Goal: Information Seeking & Learning: Learn about a topic

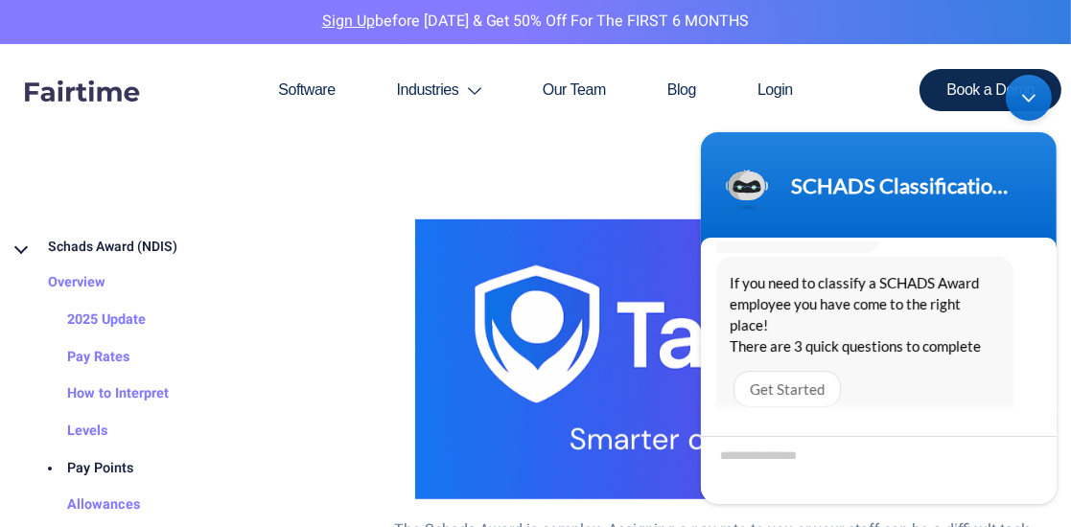
scroll to position [32, 0]
click at [91, 463] on link "Pay Points" at bounding box center [81, 468] width 105 height 37
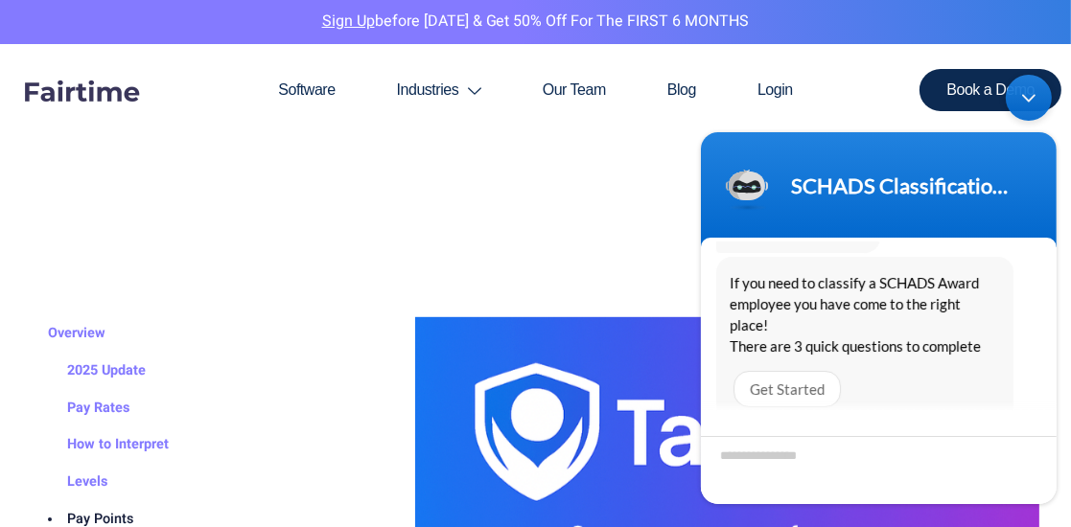
scroll to position [79, 0]
click at [125, 367] on link "2025 Update" at bounding box center [87, 370] width 117 height 37
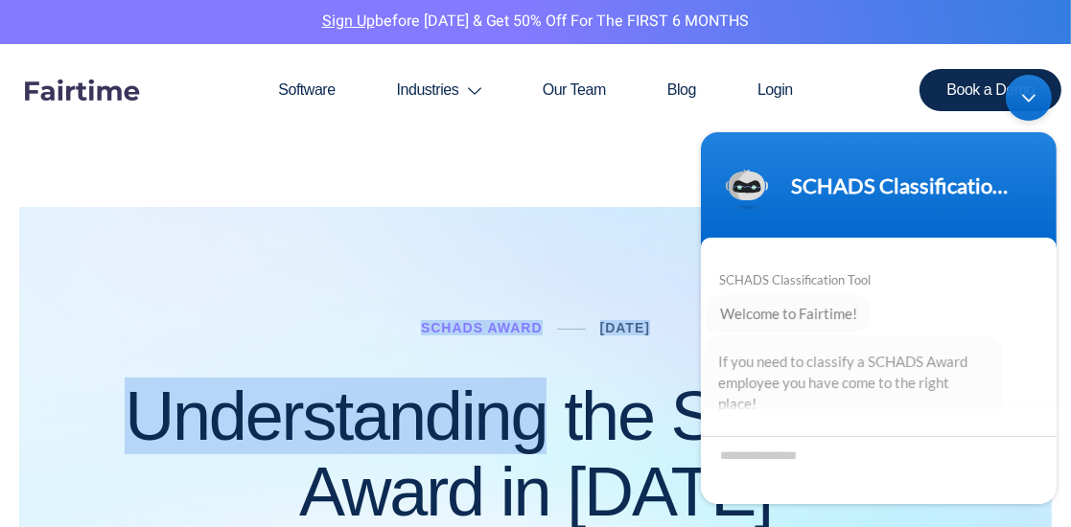
scroll to position [79, 0]
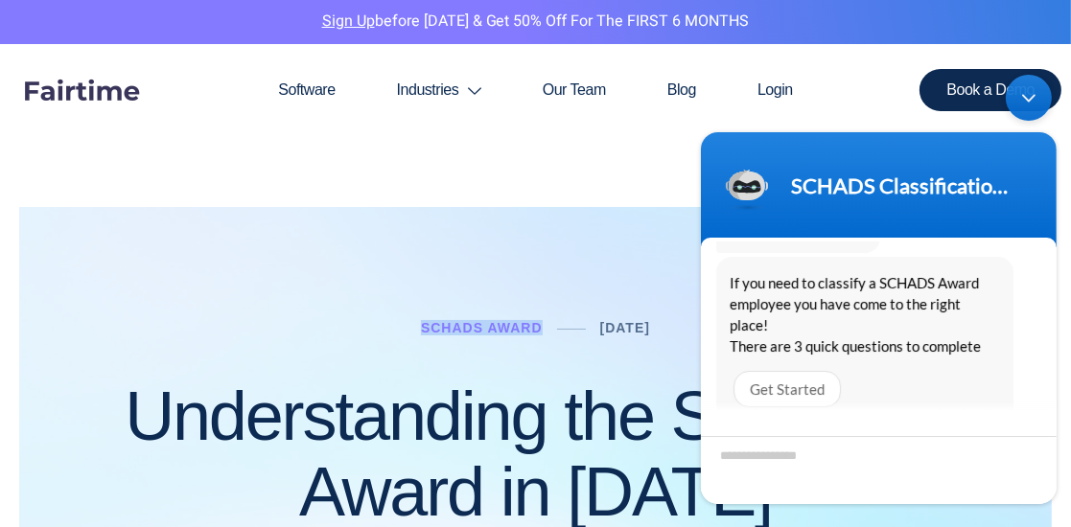
click at [387, 348] on div "Schads Award February 1, 2025 Understanding the SCHADS Award in 2025" at bounding box center [535, 440] width 1033 height 651
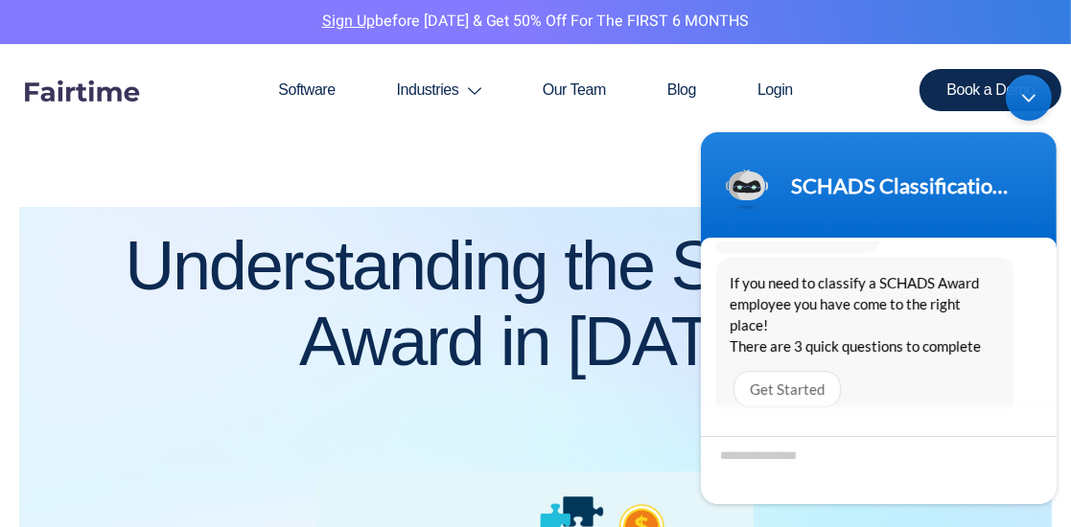
scroll to position [150, 0]
click at [395, 348] on h1 "Understanding the SCHADS Award in [DATE]" at bounding box center [535, 305] width 995 height 152
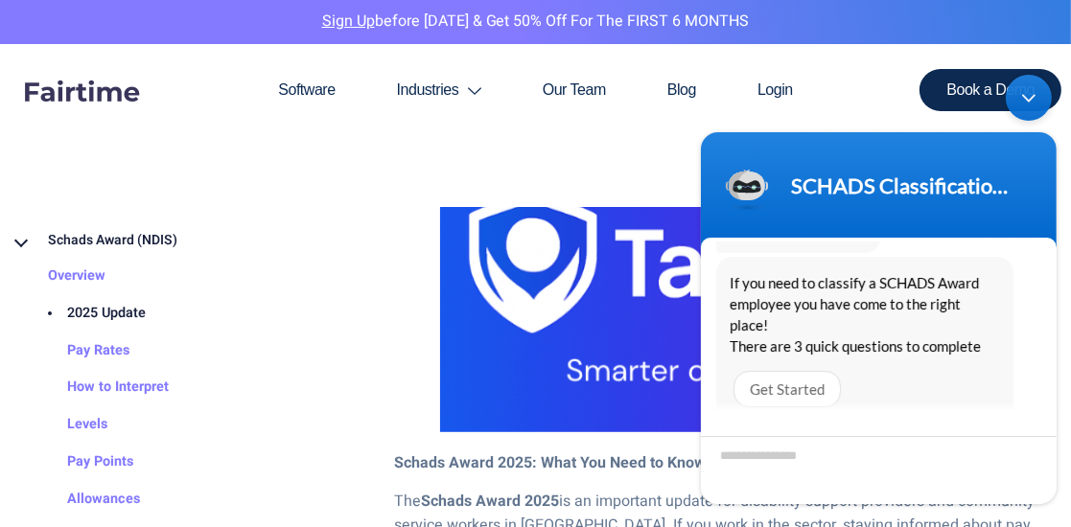
scroll to position [934, 0]
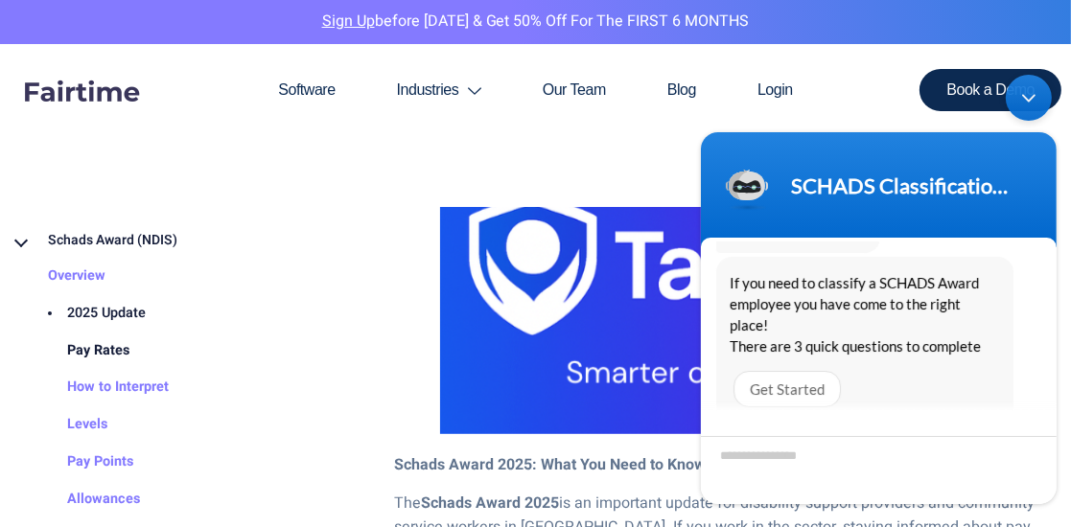
click at [115, 348] on link "Pay Rates" at bounding box center [79, 351] width 101 height 37
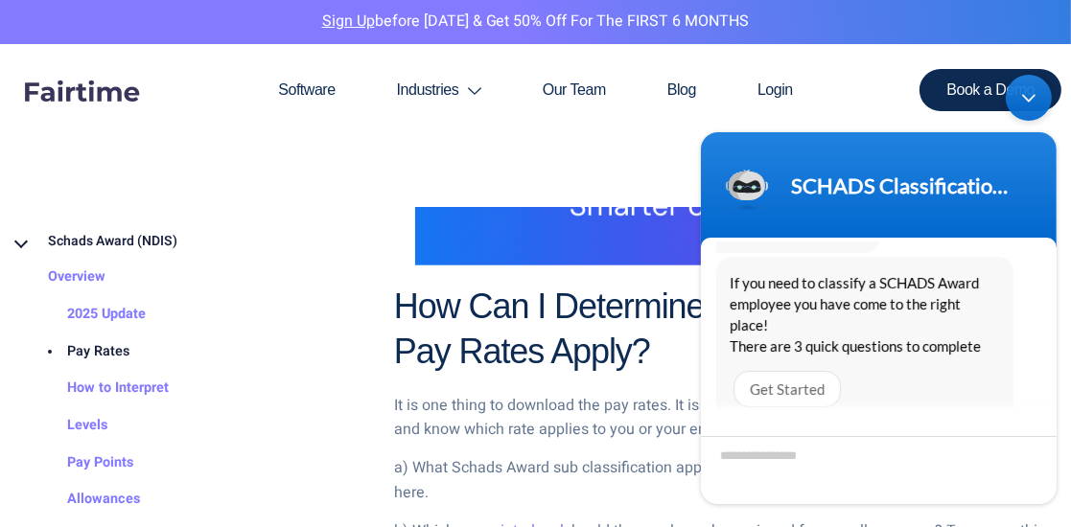
scroll to position [1743, 0]
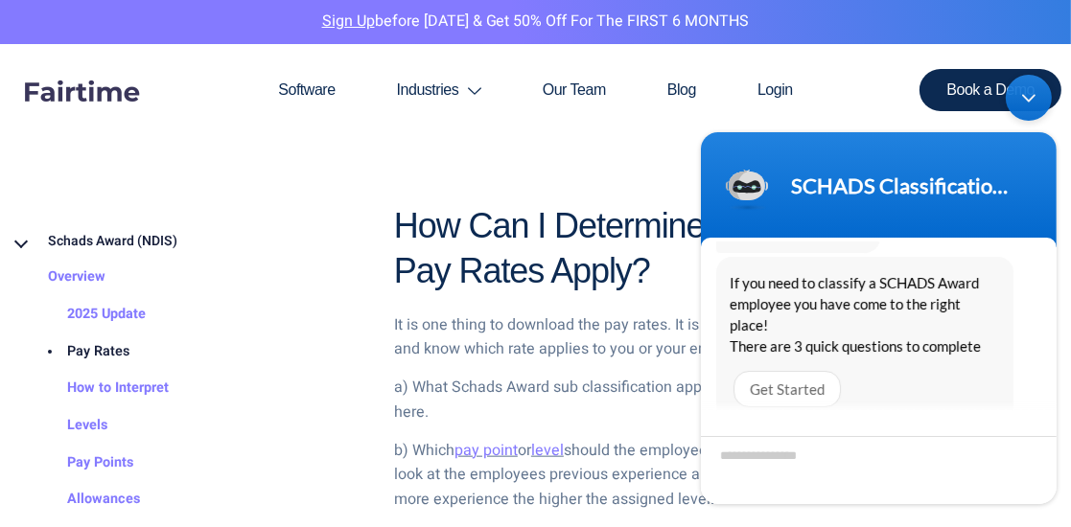
click at [971, 162] on div "SCHADS Classification Tool" at bounding box center [878, 184] width 333 height 48
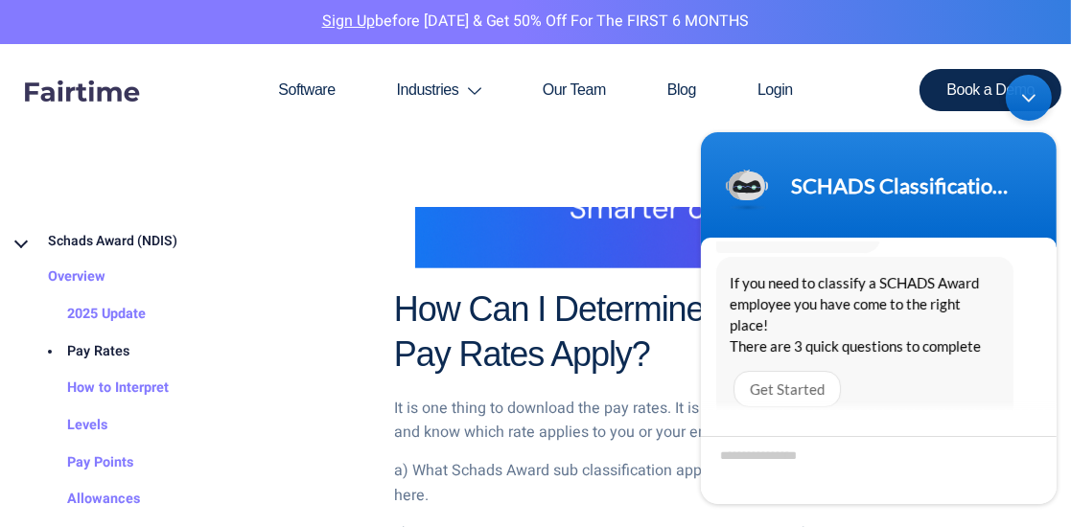
scroll to position [1658, 0]
click at [518, 294] on h2 "How Can I Determine What Schads Award Pay Rates Apply?" at bounding box center [727, 334] width 667 height 90
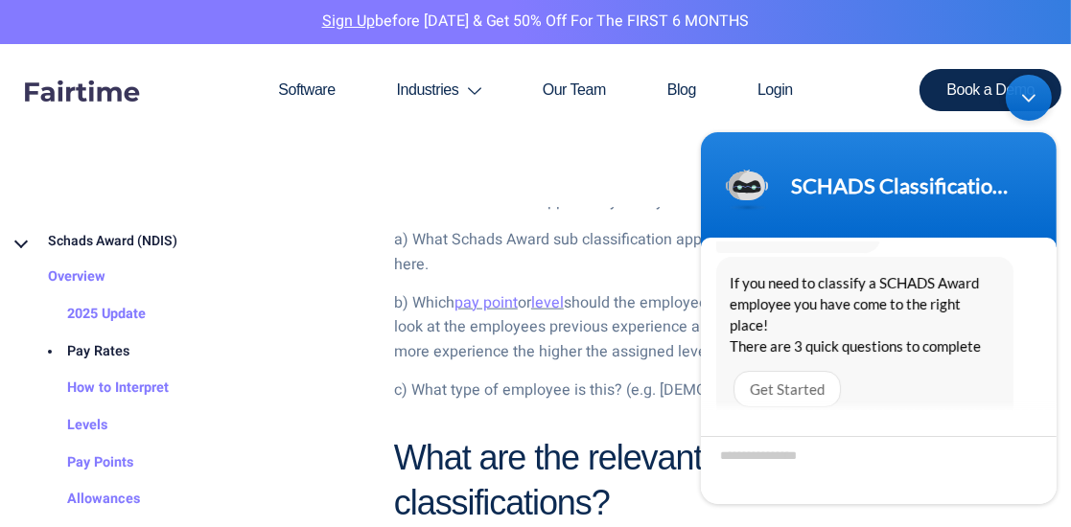
scroll to position [1891, 0]
click at [497, 300] on link "pay point" at bounding box center [486, 302] width 63 height 23
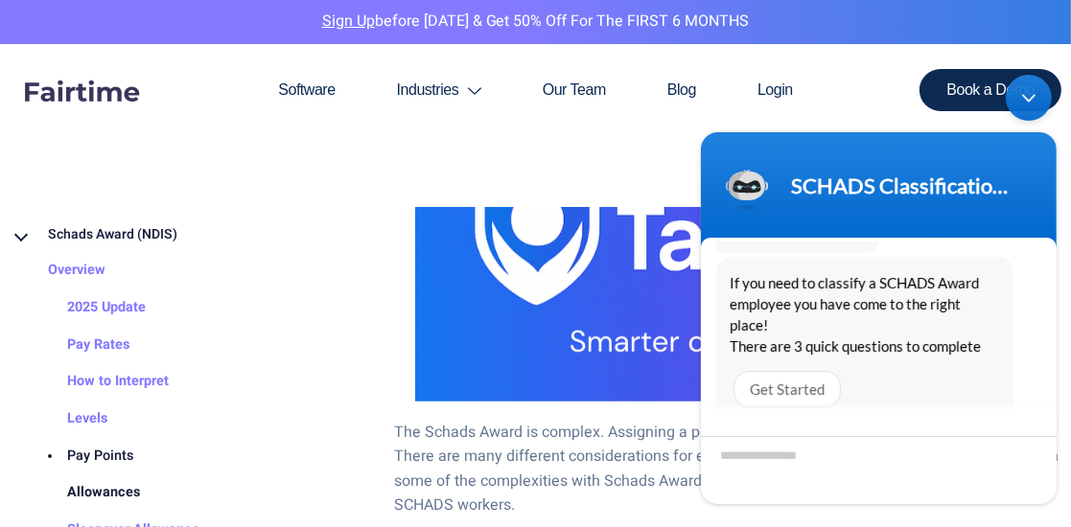
scroll to position [6, 0]
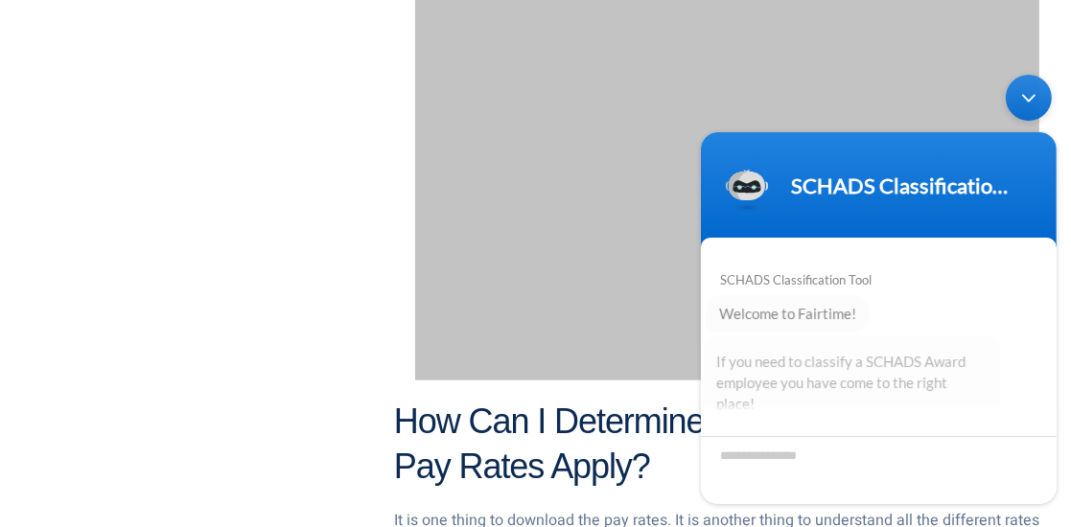
scroll to position [79, 0]
